Goal: Transaction & Acquisition: Purchase product/service

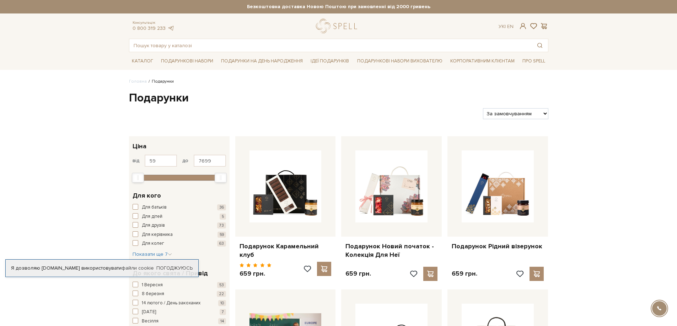
select select "[URL][DOMAIN_NAME]"
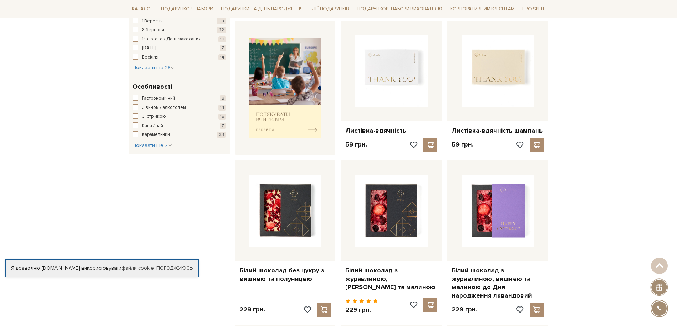
scroll to position [284, 0]
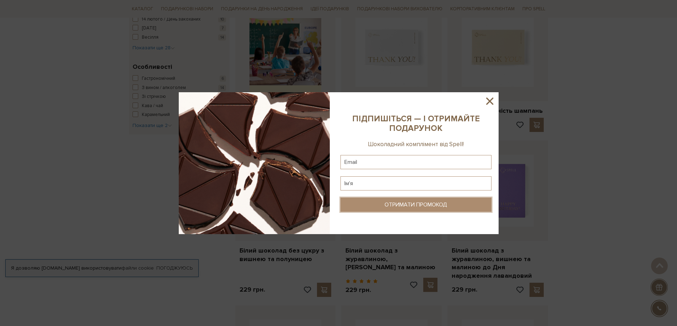
click at [423, 204] on div "ОТРИМАТИ ПРОМОКОД" at bounding box center [415, 205] width 63 height 7
click at [489, 103] on icon at bounding box center [490, 101] width 12 height 12
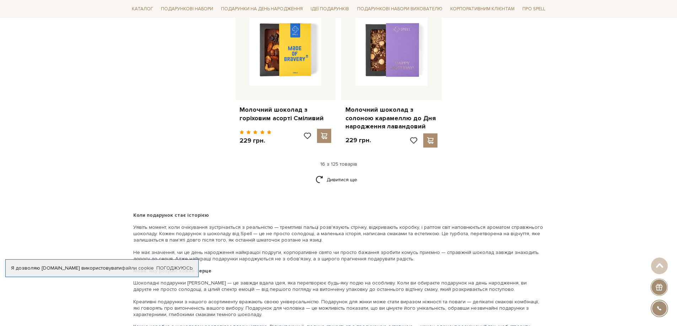
scroll to position [924, 0]
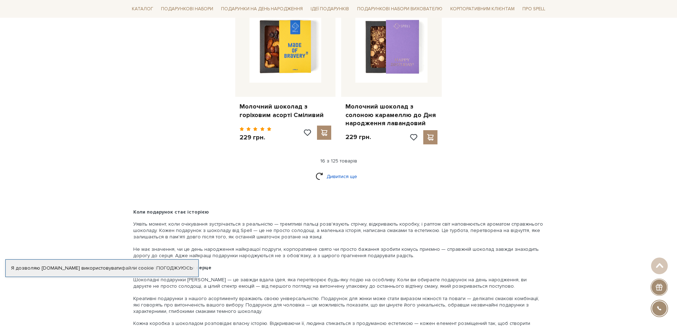
click at [333, 171] on link "Дивитися ще" at bounding box center [338, 177] width 46 height 12
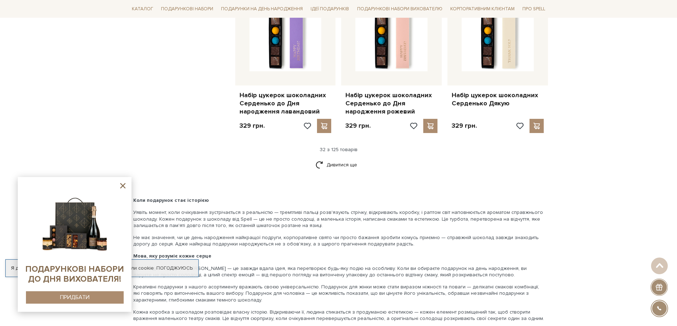
scroll to position [1741, 0]
click at [335, 158] on link "Дивитися ще" at bounding box center [338, 164] width 46 height 12
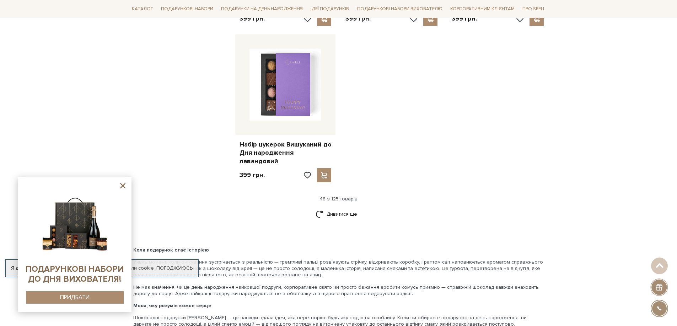
scroll to position [2629, 0]
click at [330, 207] on link "Дивитися ще" at bounding box center [338, 213] width 46 height 12
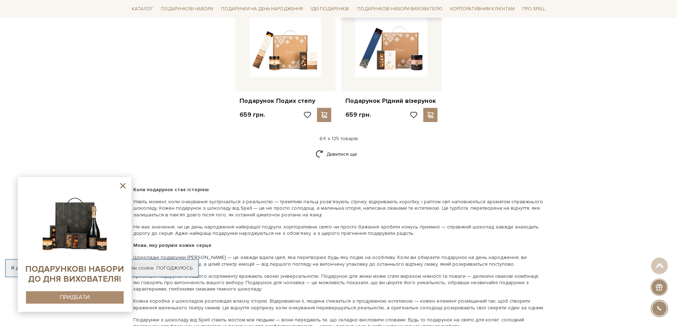
scroll to position [3481, 0]
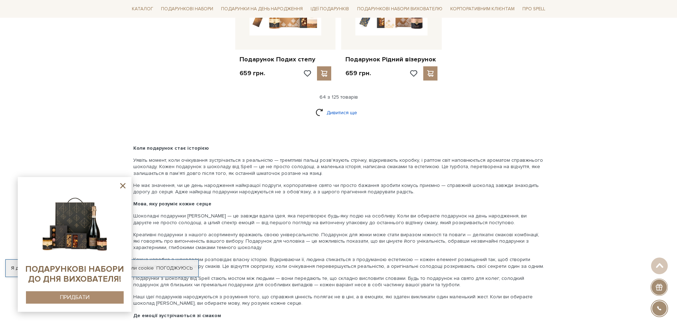
click at [326, 107] on link "Дивитися ще" at bounding box center [338, 113] width 46 height 12
